Goal: Task Accomplishment & Management: Manage account settings

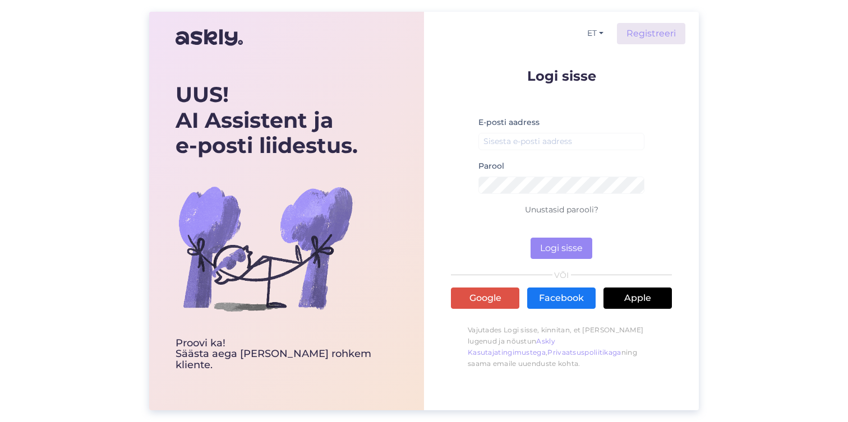
click at [529, 151] on div "E-posti aadress" at bounding box center [561, 138] width 166 height 44
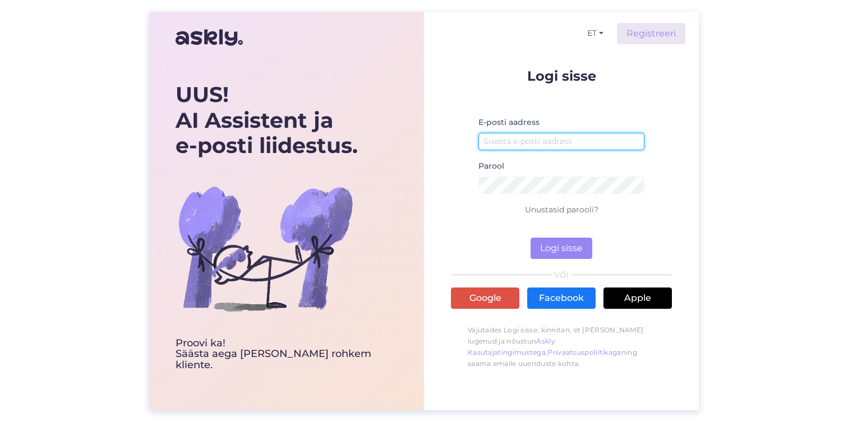
click at [530, 148] on input "email" at bounding box center [561, 141] width 166 height 17
paste input "[EMAIL_ADDRESS][DOMAIN_NAME]"
type input "[EMAIL_ADDRESS][DOMAIN_NAME]"
click at [548, 145] on input "[EMAIL_ADDRESS][DOMAIN_NAME]" at bounding box center [561, 141] width 166 height 17
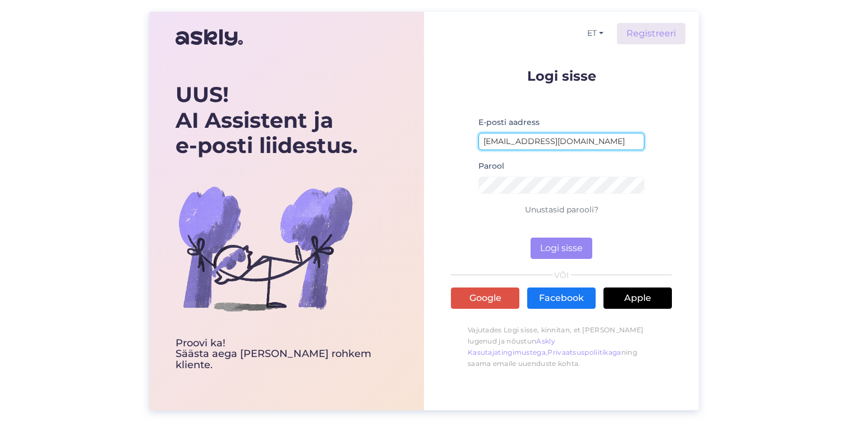
click at [548, 145] on input "[EMAIL_ADDRESS][DOMAIN_NAME]" at bounding box center [561, 141] width 166 height 17
click at [533, 140] on input "[EMAIL_ADDRESS][DOMAIN_NAME]" at bounding box center [561, 141] width 166 height 17
click at [533, 141] on input "[EMAIL_ADDRESS][DOMAIN_NAME]" at bounding box center [561, 141] width 166 height 17
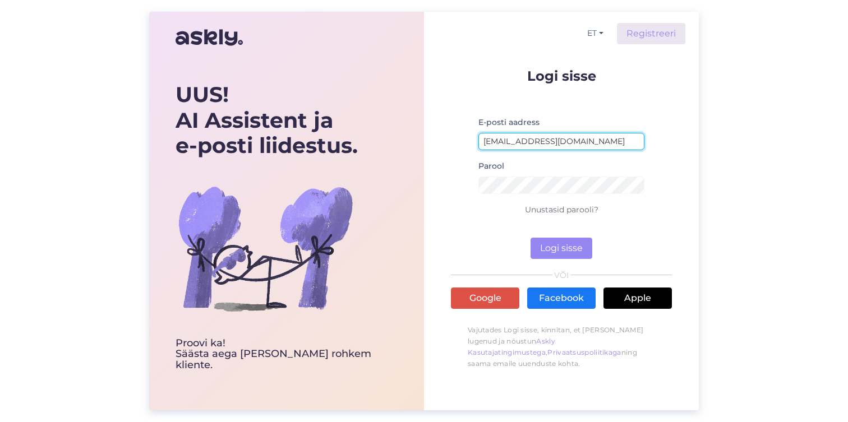
click at [533, 141] on input "[EMAIL_ADDRESS][DOMAIN_NAME]" at bounding box center [561, 141] width 166 height 17
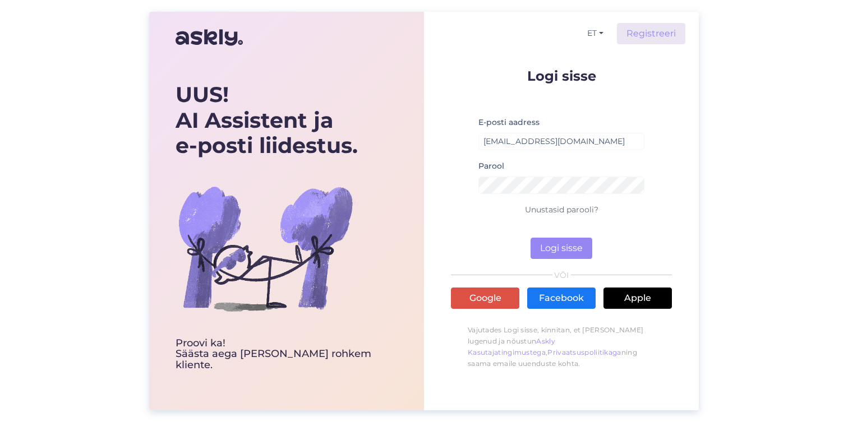
click at [557, 204] on p "Unustasid parooli?" at bounding box center [561, 209] width 221 height 13
click at [556, 208] on link "Unustasid parooli?" at bounding box center [561, 210] width 73 height 10
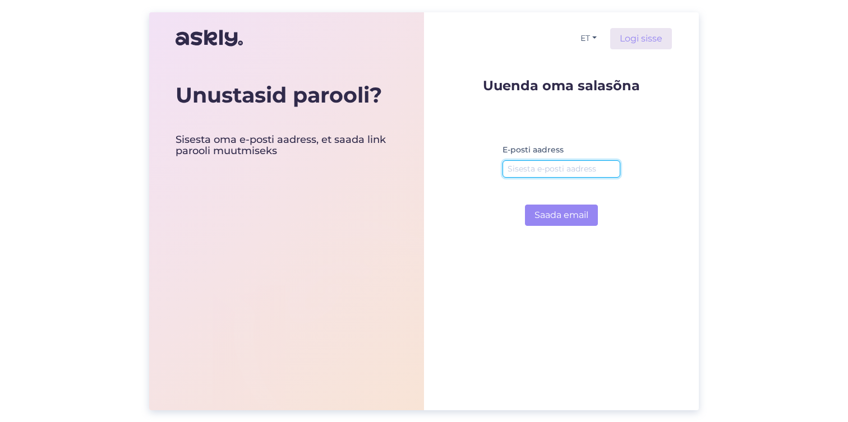
click at [550, 173] on input "email" at bounding box center [561, 168] width 118 height 17
paste input "[EMAIL_ADDRESS][DOMAIN_NAME]"
type input "[EMAIL_ADDRESS][DOMAIN_NAME]"
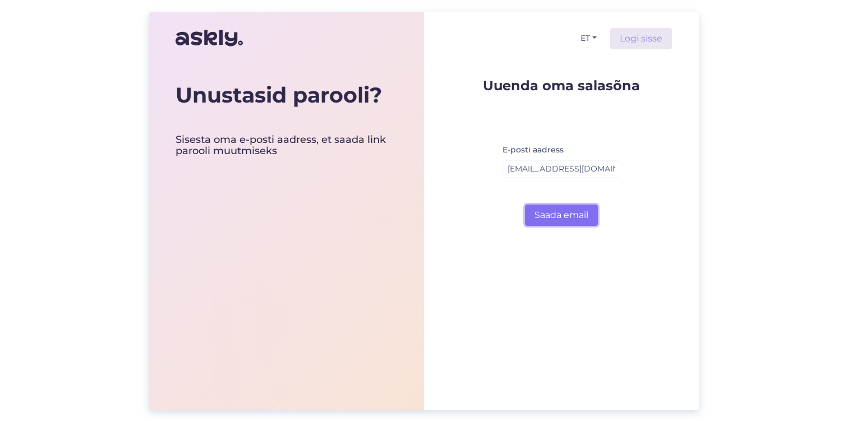
click at [562, 215] on button "Saada email" at bounding box center [561, 215] width 73 height 21
